Goal: Transaction & Acquisition: Obtain resource

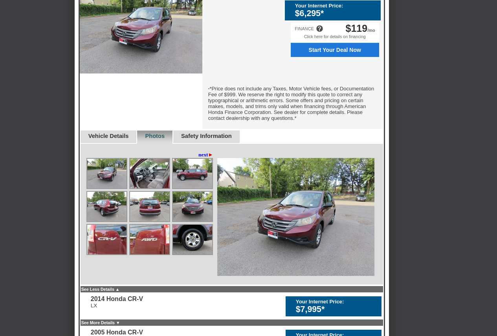
scroll to position [275, 0]
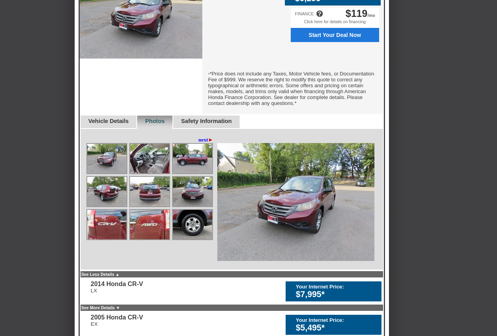
click at [156, 164] on img at bounding box center [149, 158] width 39 height 29
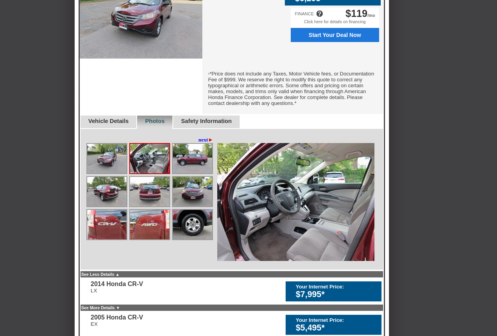
click at [150, 166] on img at bounding box center [149, 158] width 39 height 29
click at [204, 143] on link "next ►" at bounding box center [206, 140] width 15 height 6
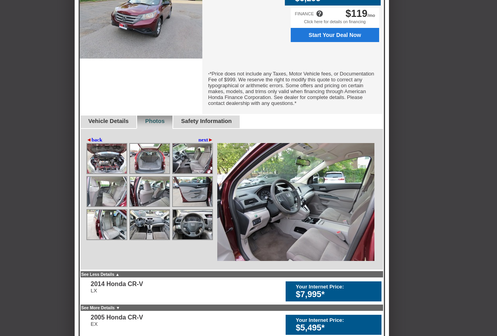
click at [98, 197] on img at bounding box center [106, 191] width 39 height 29
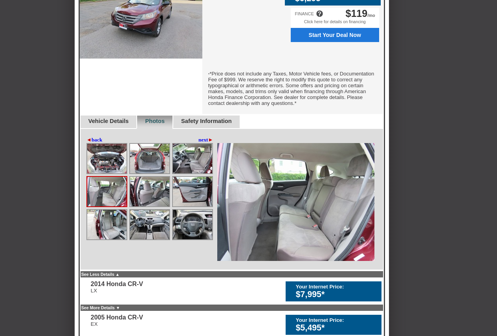
click at [197, 164] on img at bounding box center [192, 158] width 39 height 29
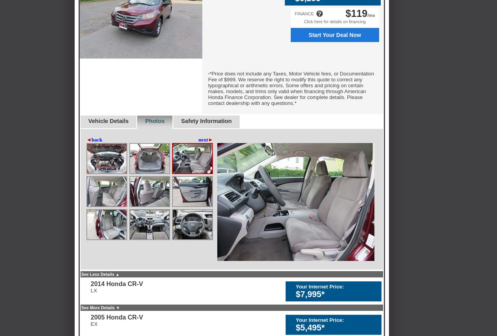
click at [158, 165] on img at bounding box center [149, 158] width 39 height 29
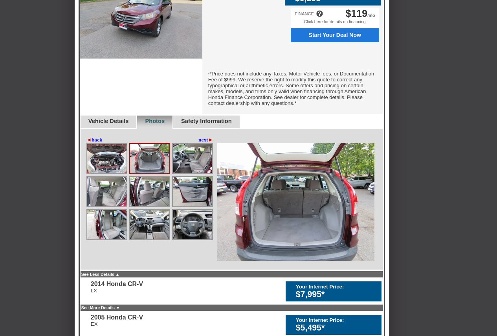
click at [193, 202] on img at bounding box center [192, 191] width 39 height 29
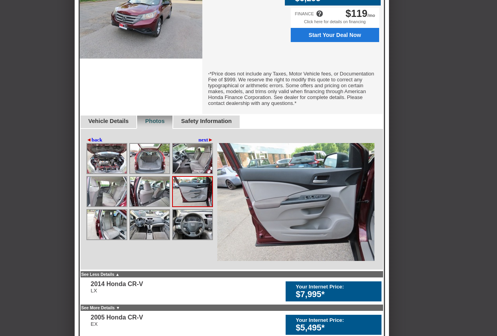
click at [157, 206] on img at bounding box center [149, 191] width 39 height 29
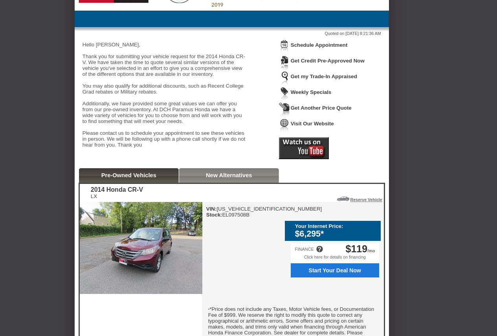
scroll to position [157, 0]
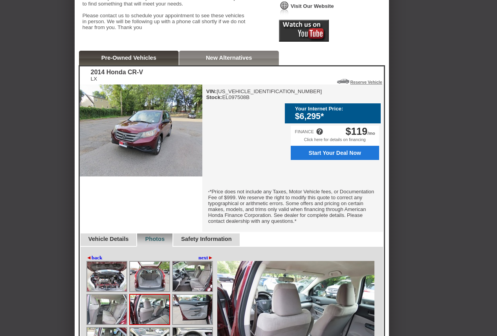
click at [207, 261] on link "next ►" at bounding box center [206, 258] width 15 height 6
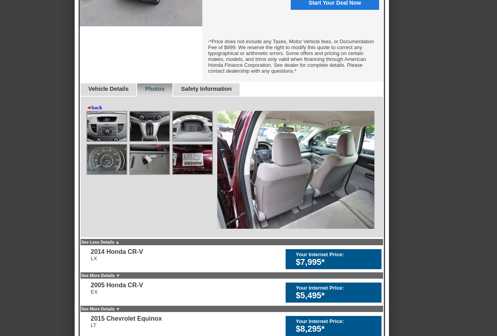
scroll to position [315, 0]
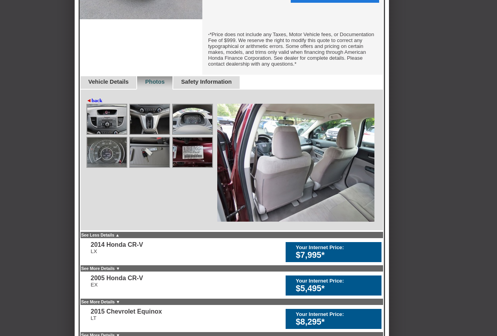
click at [94, 104] on link "◄ back" at bounding box center [94, 100] width 16 height 6
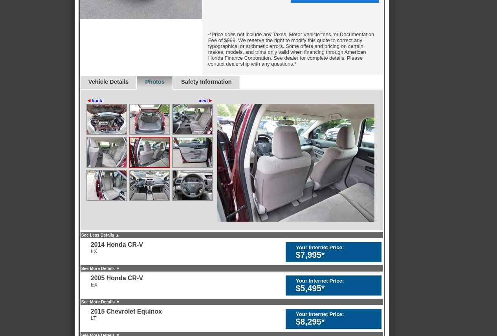
click at [94, 104] on link "◄ back" at bounding box center [94, 100] width 16 height 6
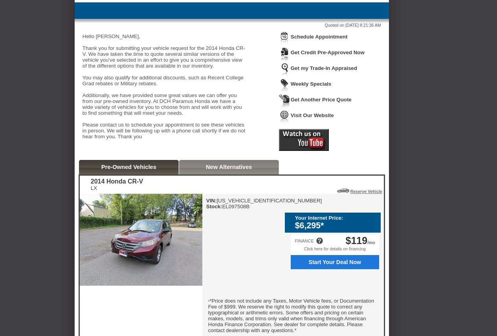
scroll to position [157, 0]
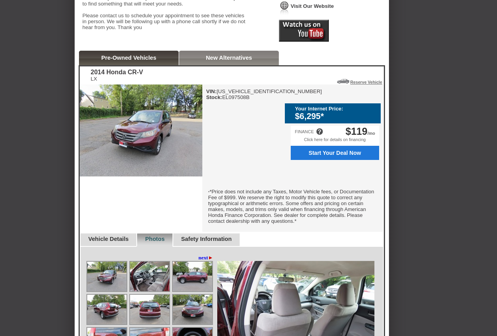
click at [246, 100] on div "VIN: [US_VEHICLE_IDENTIFICATION_NUMBER] Stock: EL097508B" at bounding box center [264, 94] width 116 height 12
copy div "EL097508B"
